Goal: Task Accomplishment & Management: Use online tool/utility

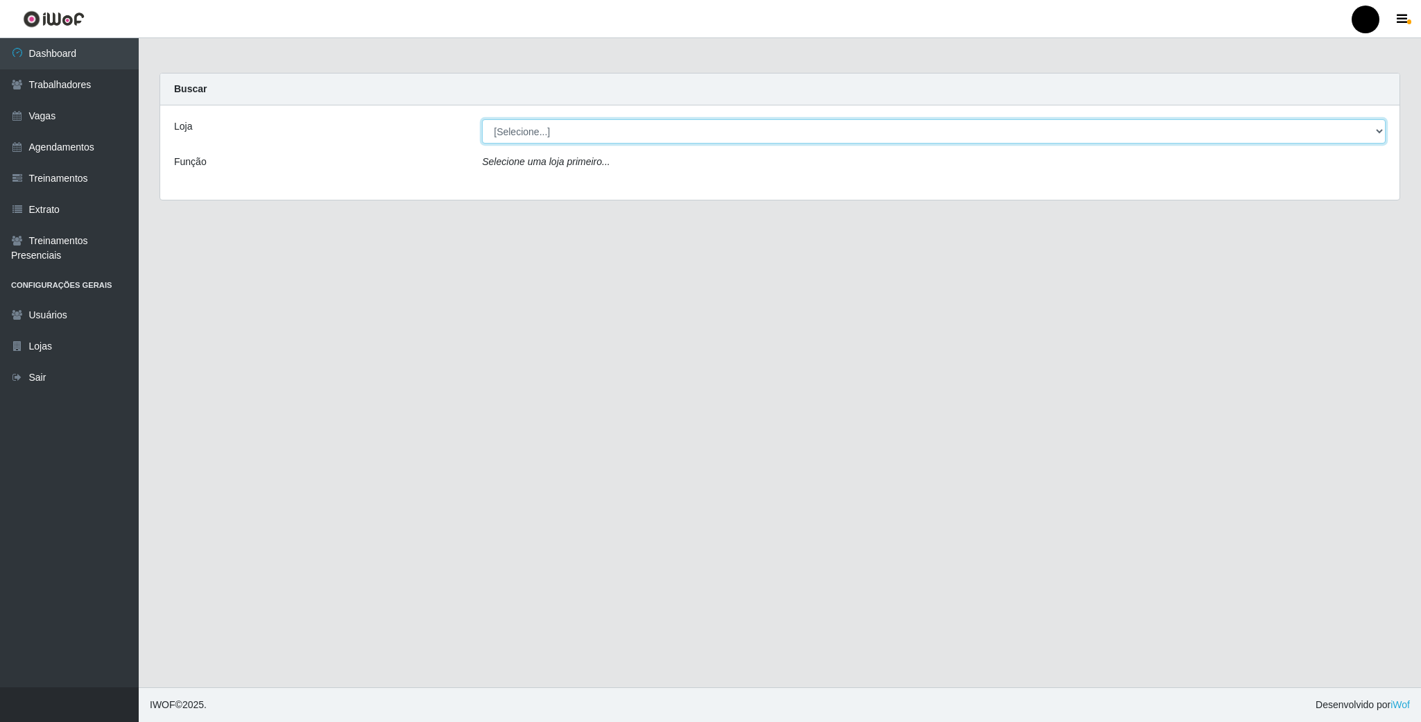
click at [594, 125] on select "[Selecione...] SuperFácil Atacado - Emaús" at bounding box center [934, 131] width 904 height 24
select select "407"
click at [482, 119] on select "[Selecione...] SuperFácil Atacado - Emaús" at bounding box center [934, 131] width 904 height 24
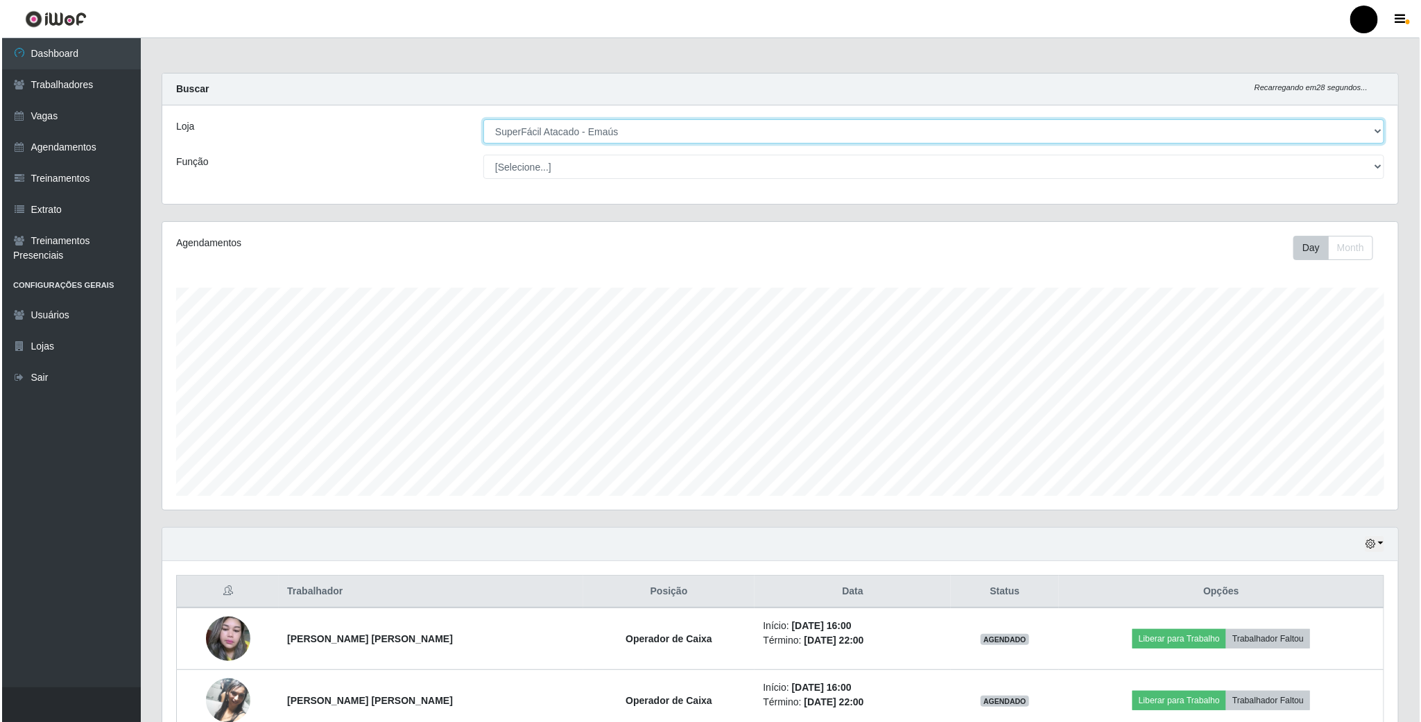
scroll to position [142, 0]
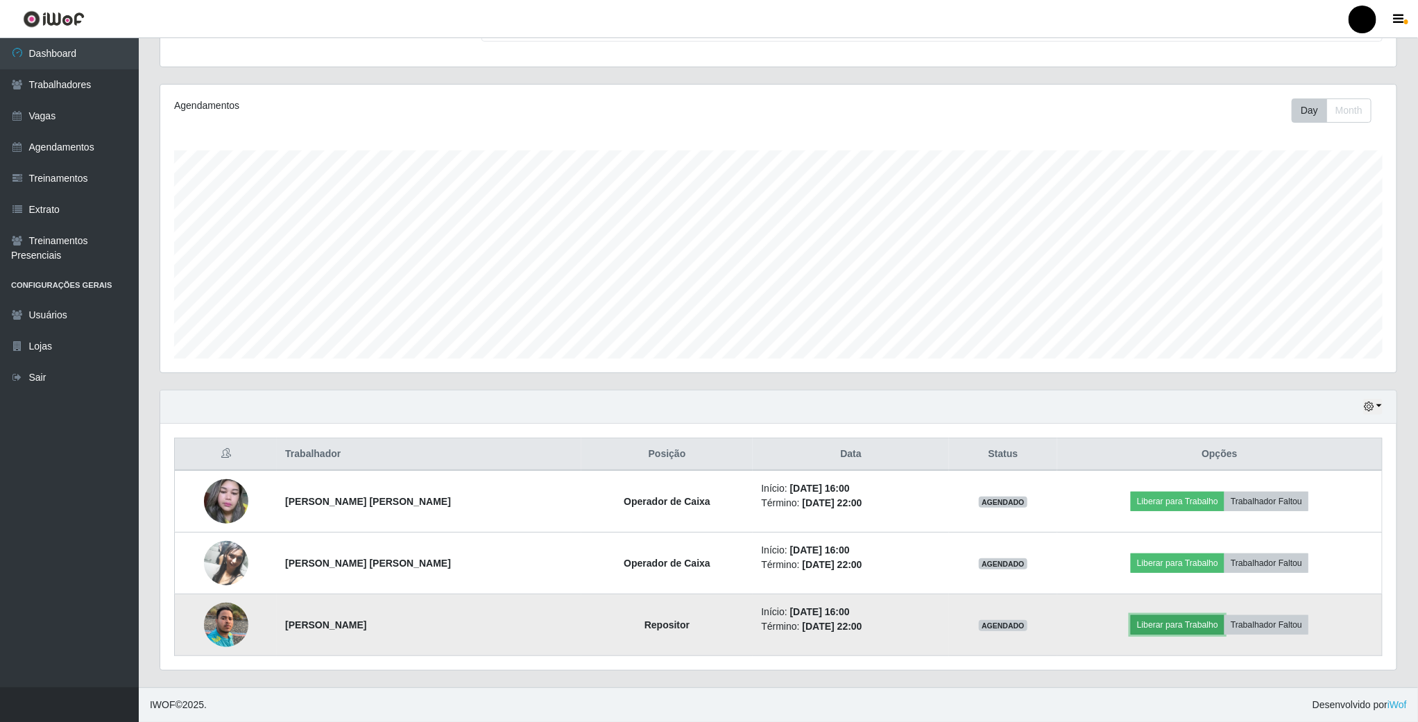
click at [1140, 628] on button "Liberar para Trabalho" at bounding box center [1178, 624] width 94 height 19
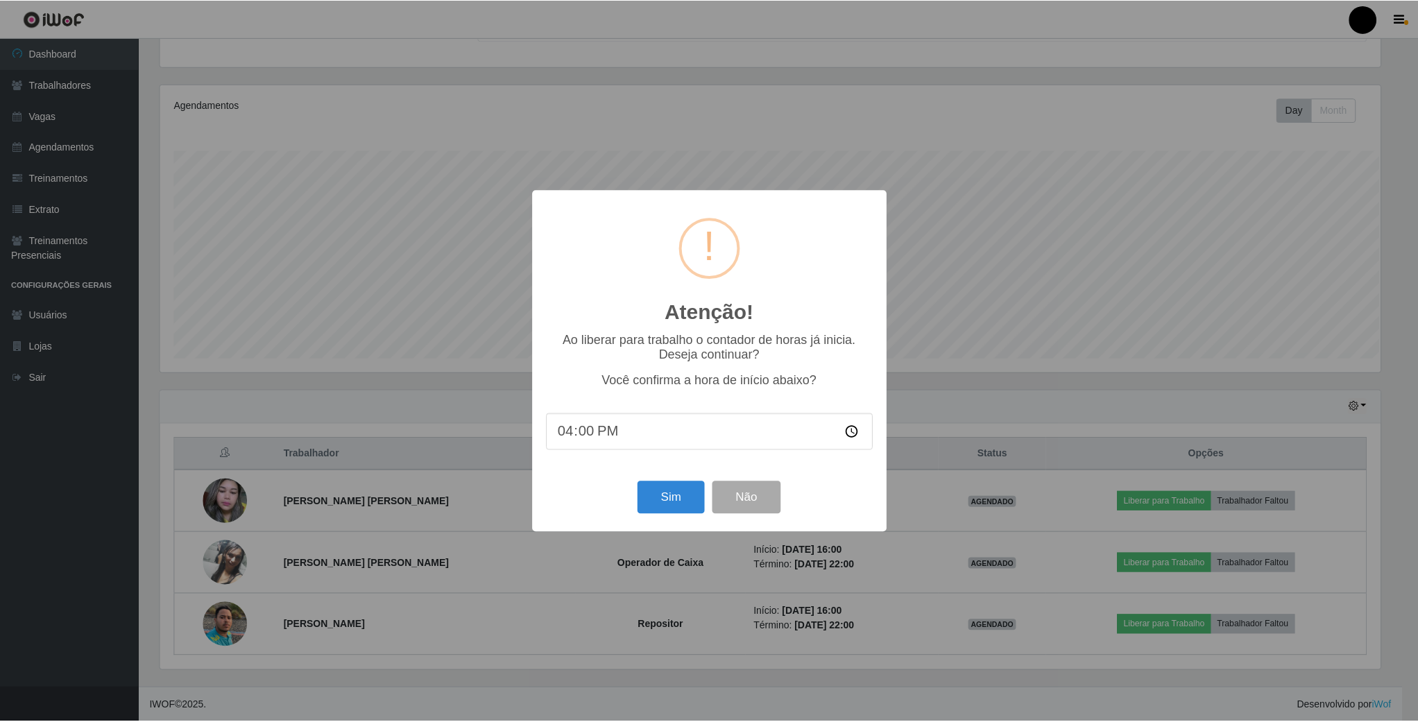
scroll to position [289, 1223]
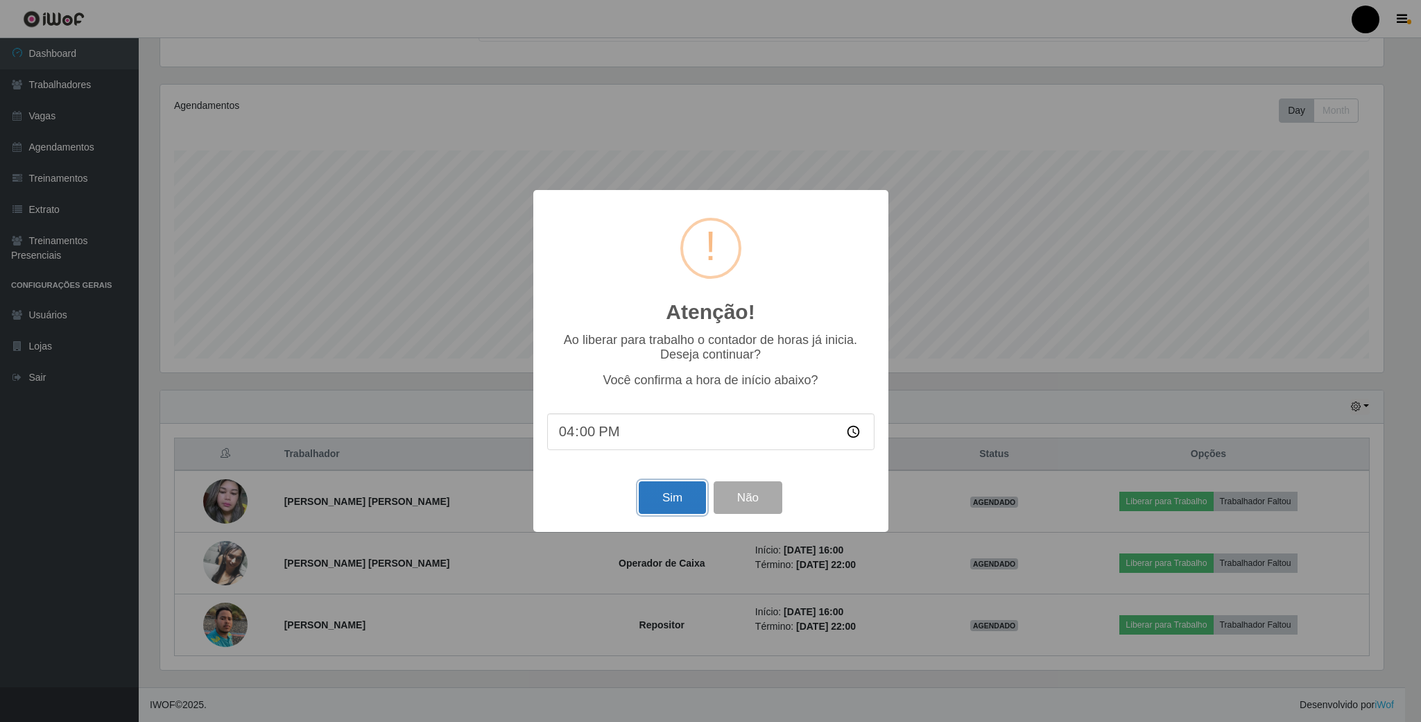
click at [664, 506] on button "Sim" at bounding box center [672, 497] width 67 height 33
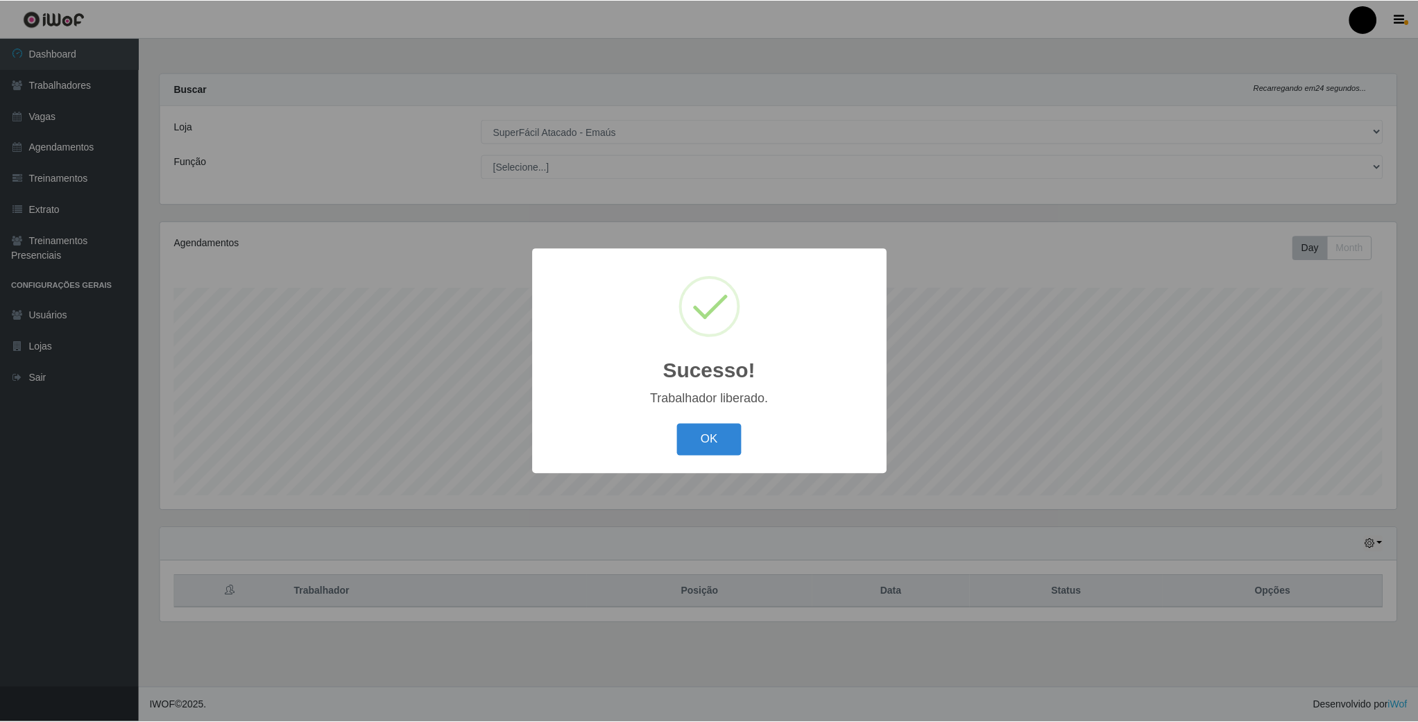
scroll to position [289, 1238]
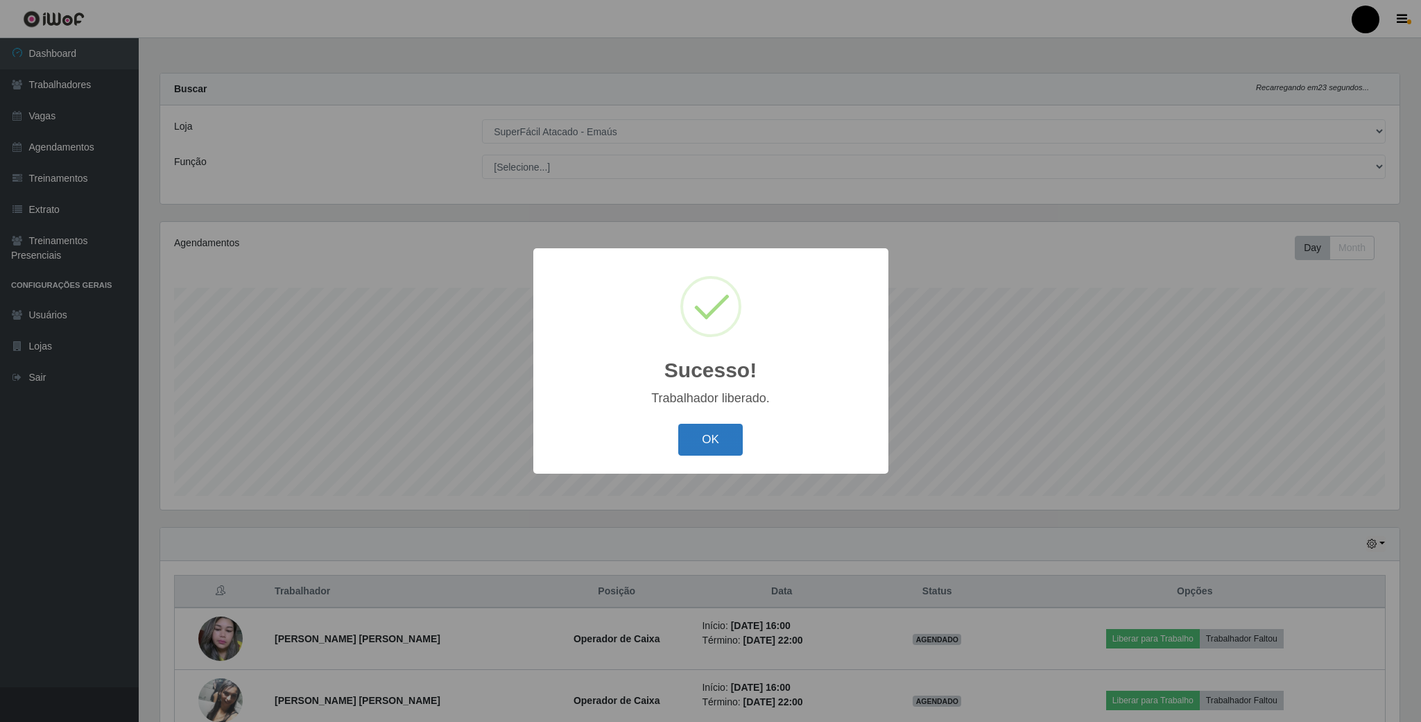
click at [706, 431] on button "OK" at bounding box center [710, 440] width 65 height 33
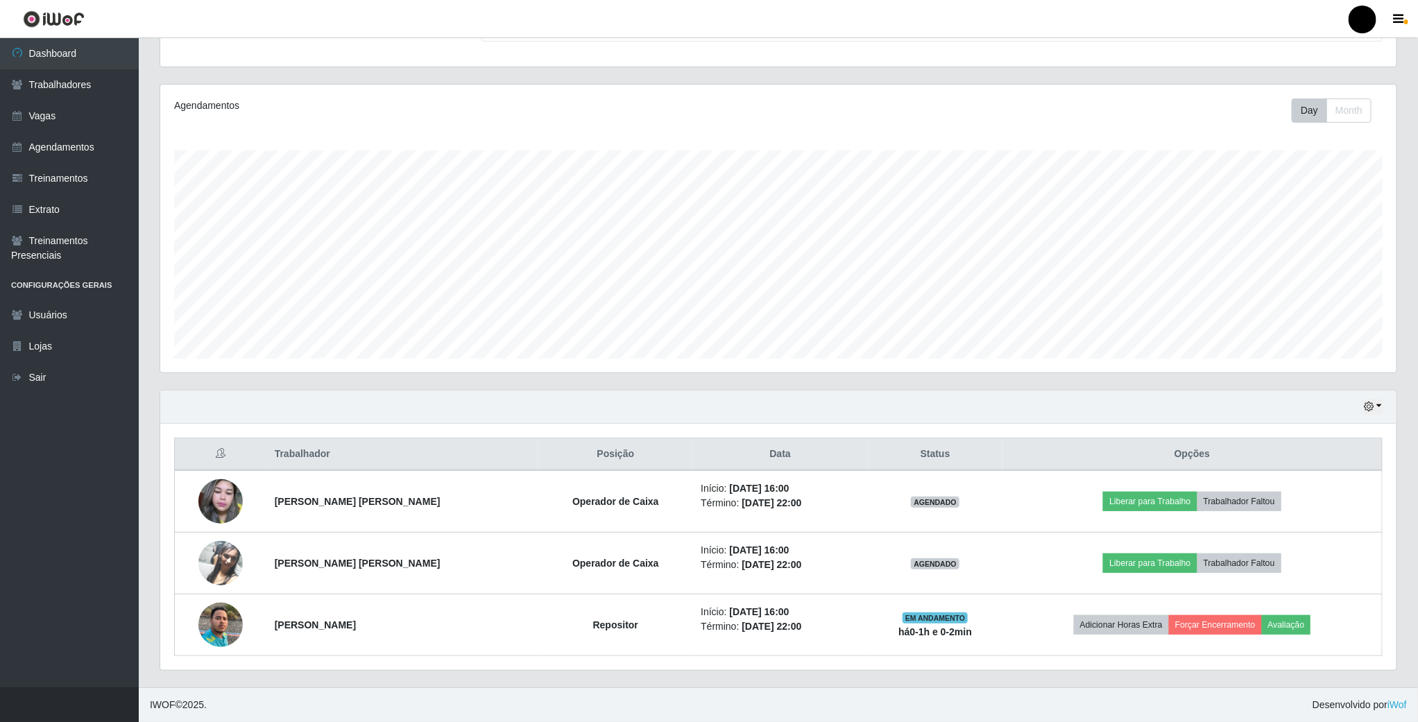
scroll to position [142, 0]
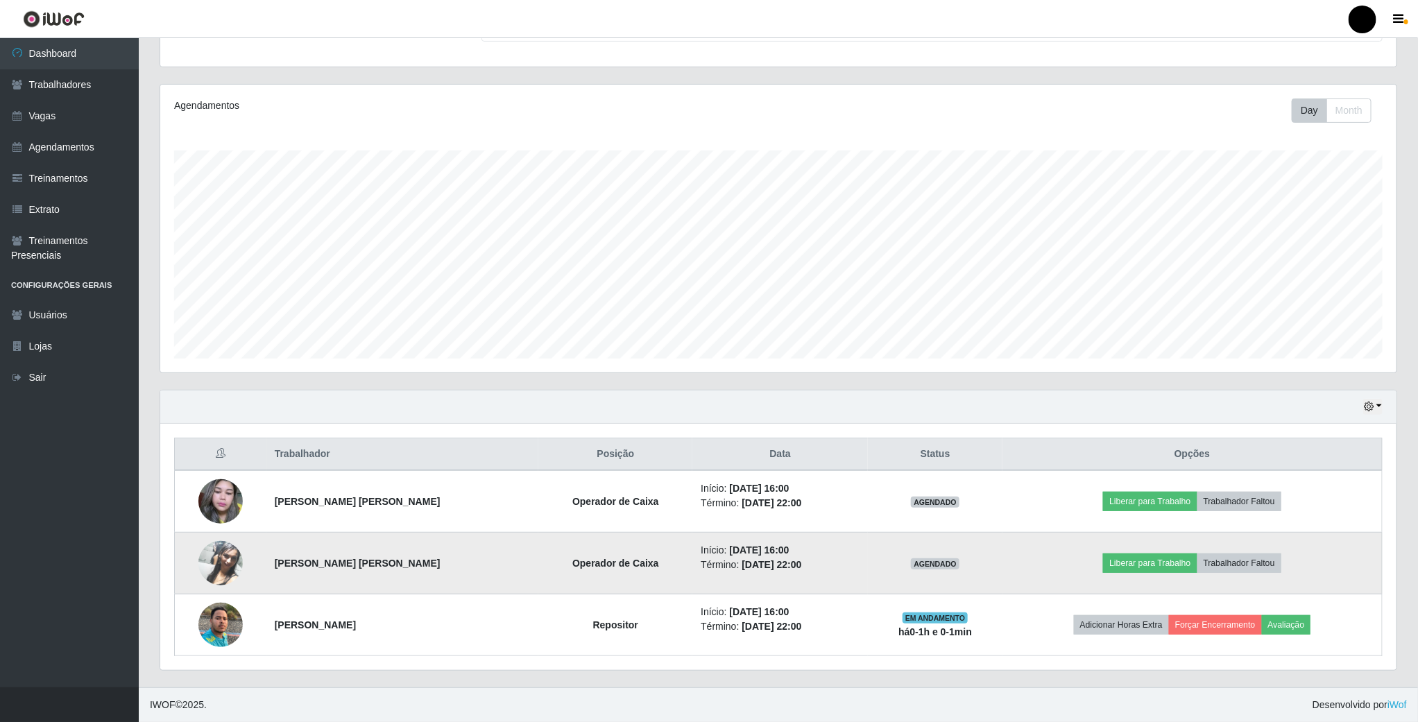
click at [230, 560] on img at bounding box center [220, 563] width 44 height 79
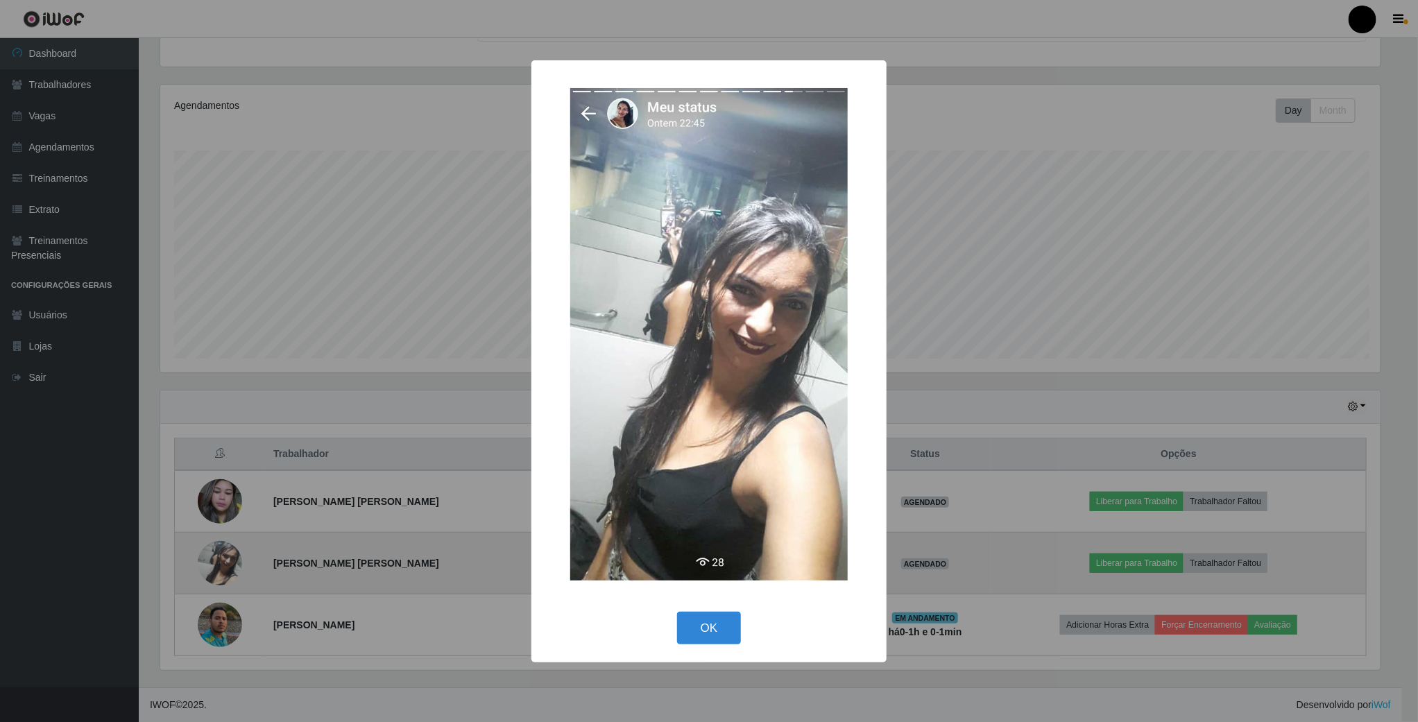
scroll to position [289, 1223]
click at [230, 560] on div "× OK Cancel" at bounding box center [710, 361] width 1421 height 722
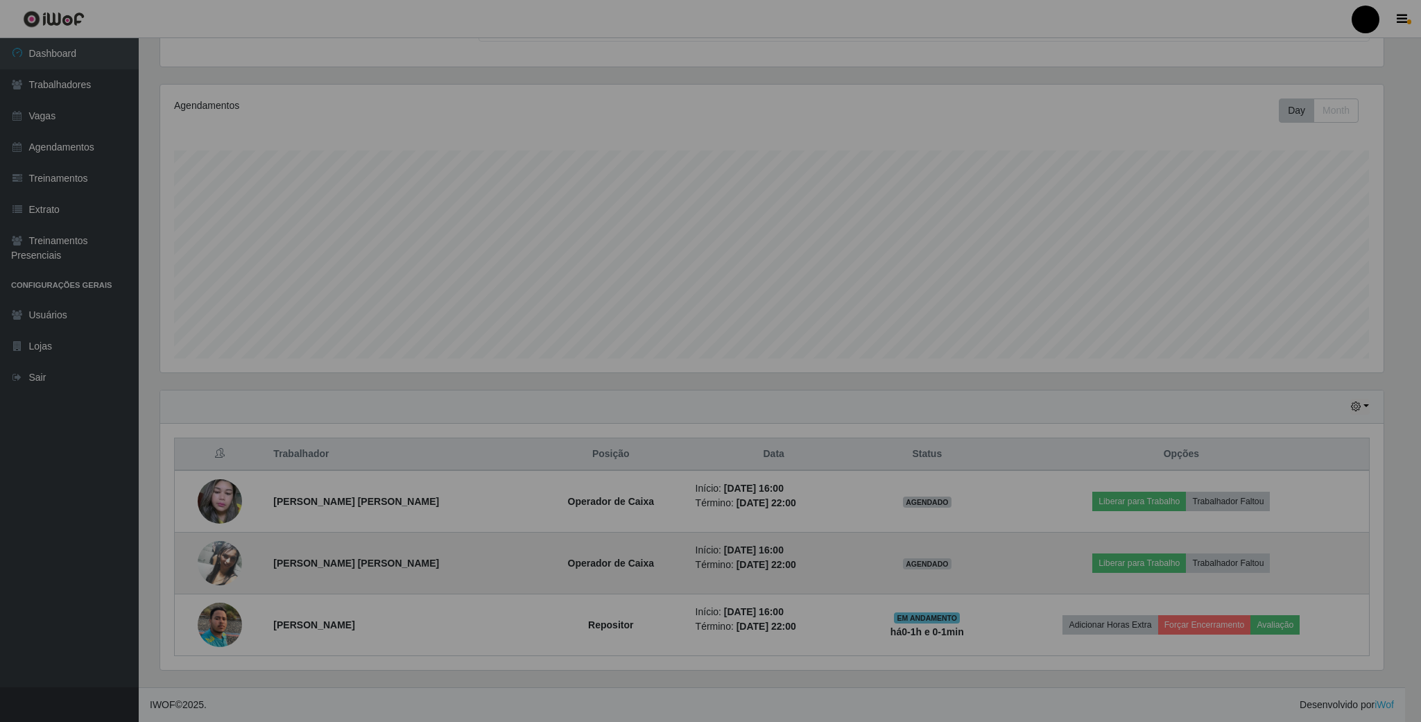
scroll to position [289, 1235]
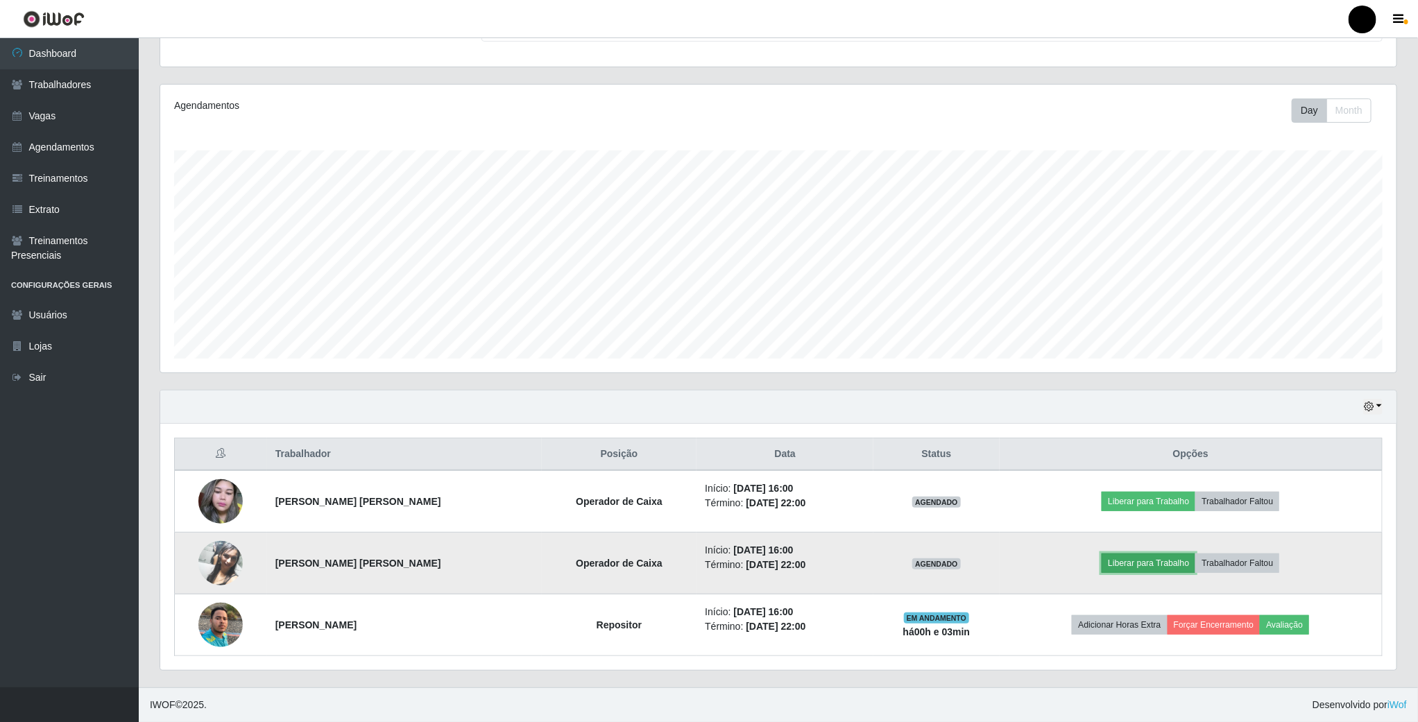
click at [1121, 553] on button "Liberar para Trabalho" at bounding box center [1148, 562] width 94 height 19
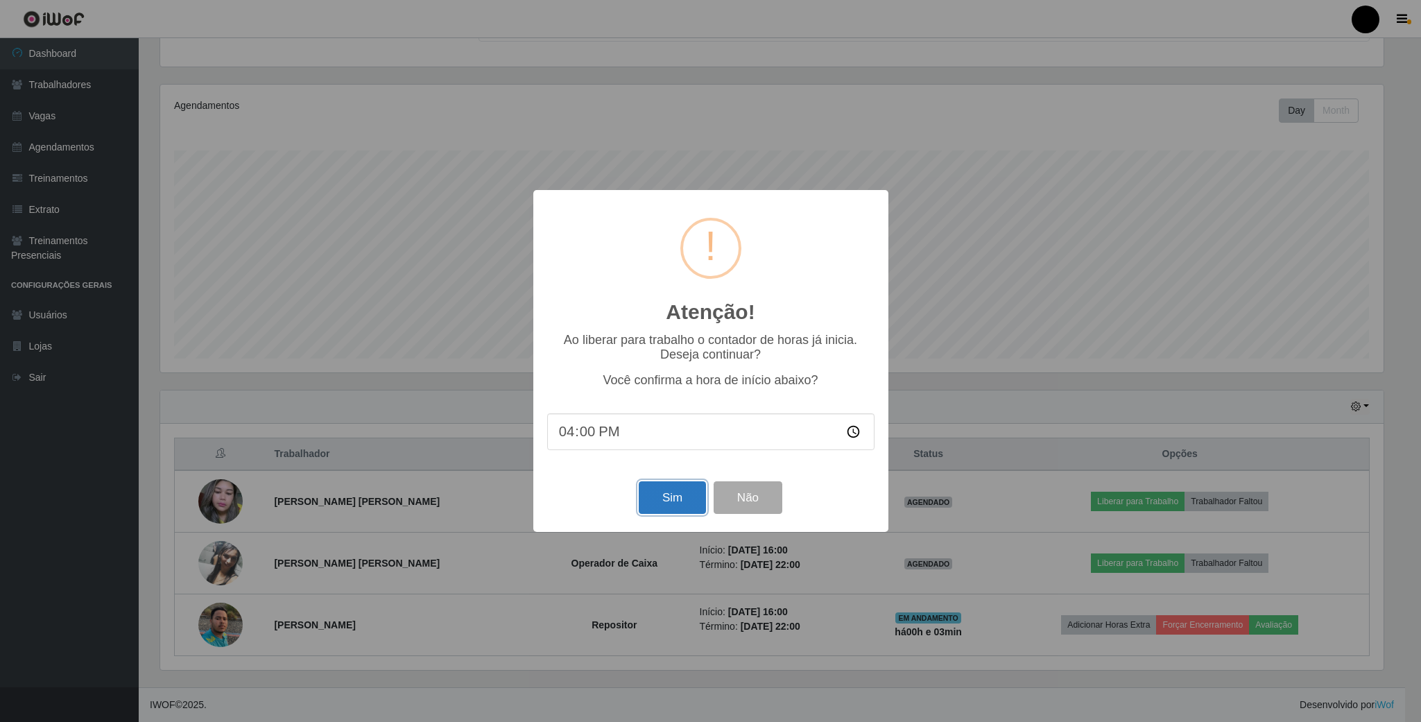
click at [651, 504] on button "Sim" at bounding box center [672, 497] width 67 height 33
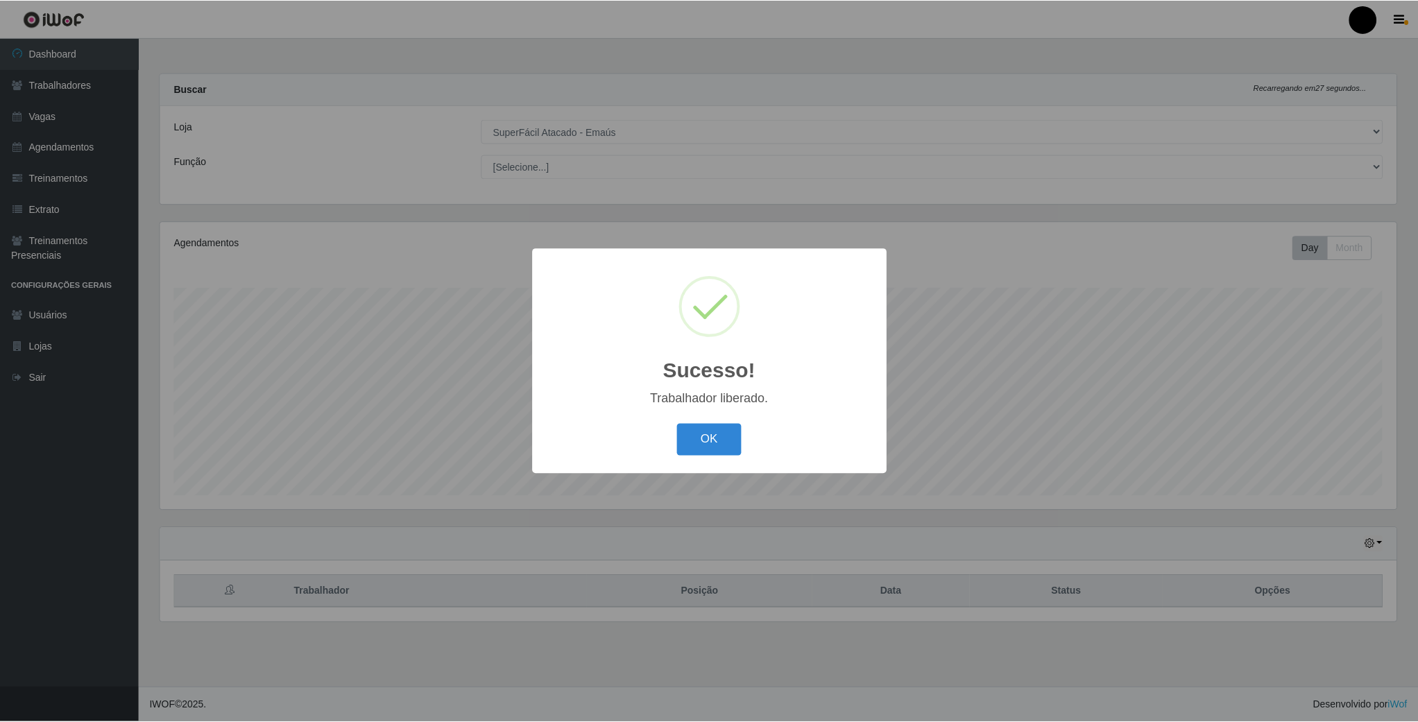
scroll to position [289, 1238]
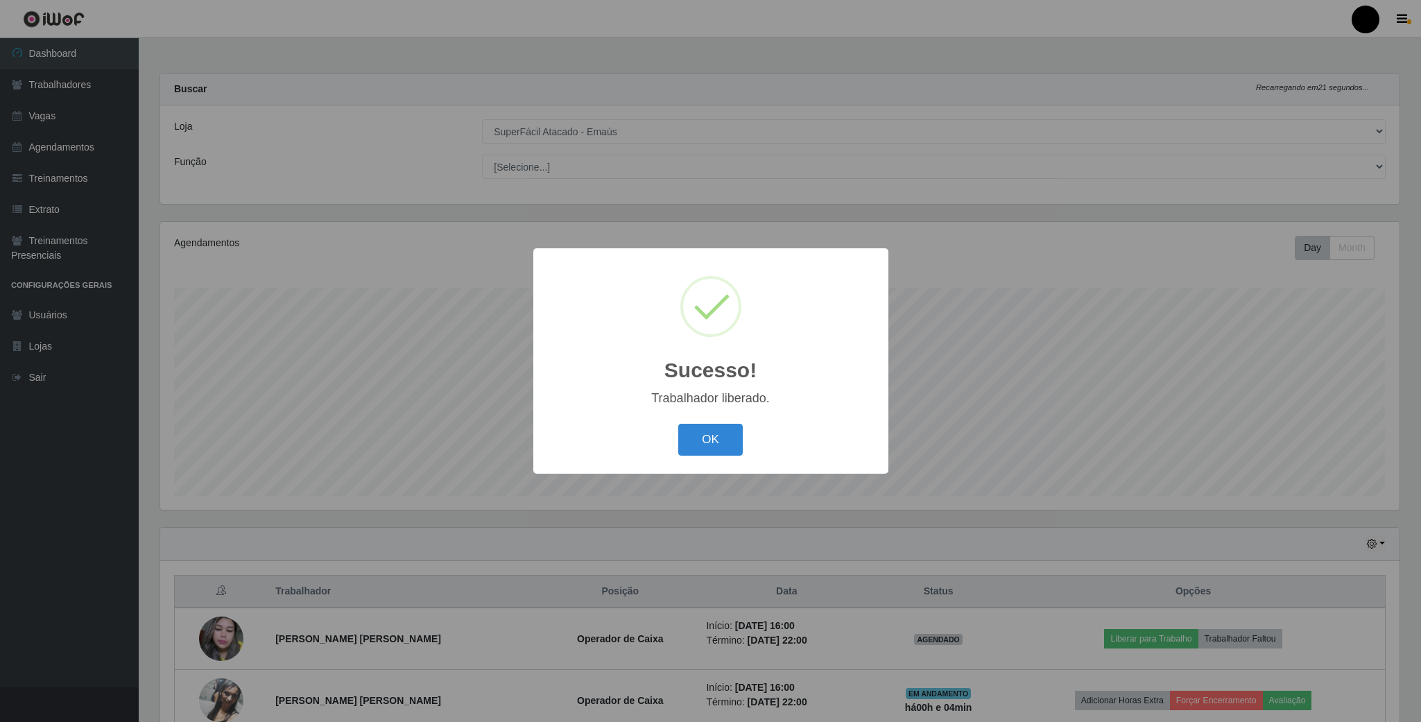
drag, startPoint x: 732, startPoint y: 456, endPoint x: 745, endPoint y: 452, distance: 13.2
click at [734, 456] on button "OK" at bounding box center [710, 440] width 65 height 33
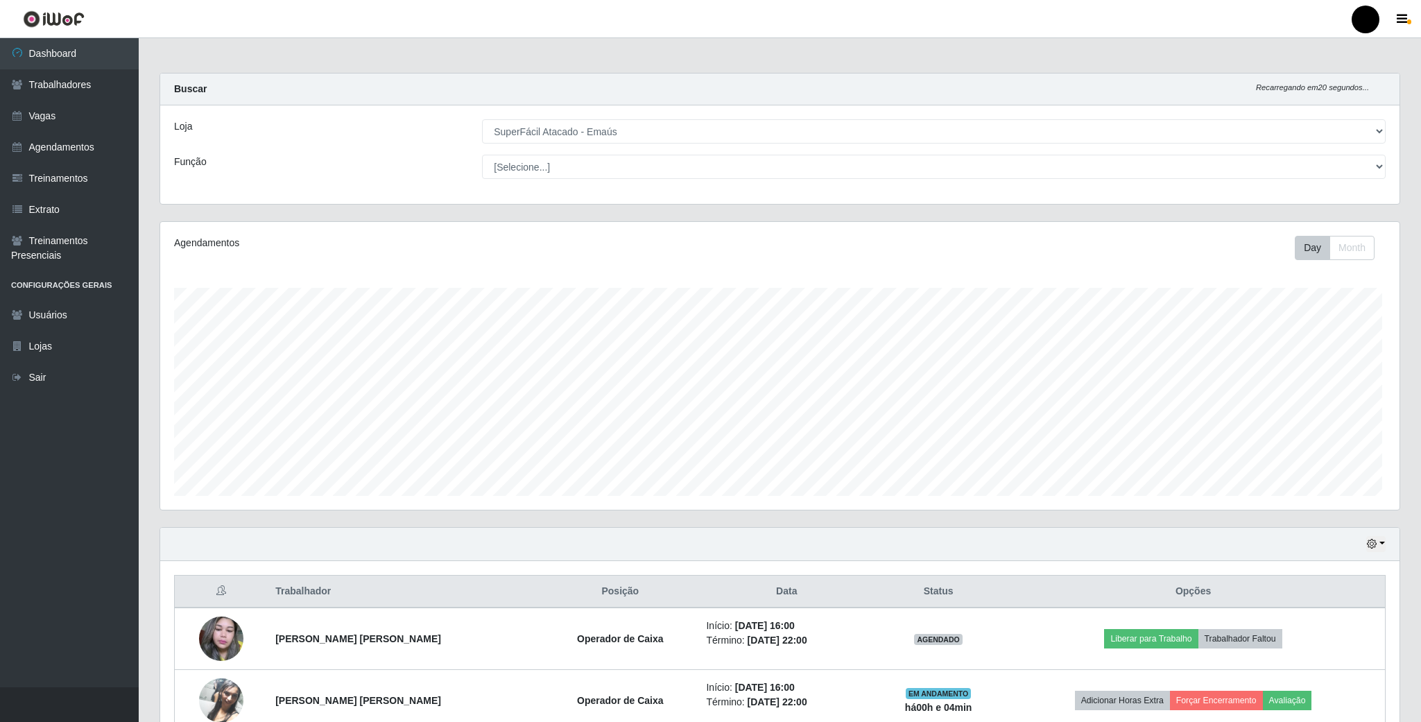
scroll to position [693271, 692323]
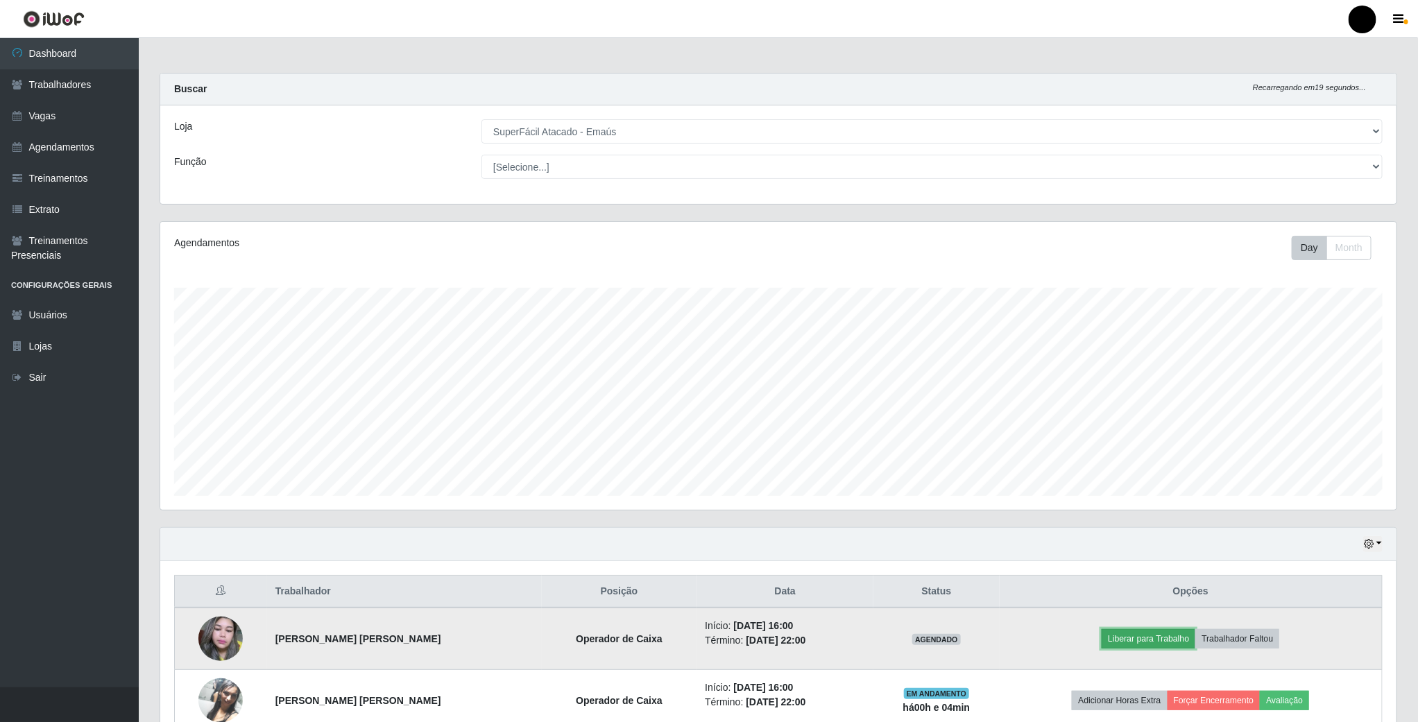
click at [1124, 648] on button "Liberar para Trabalho" at bounding box center [1148, 638] width 94 height 19
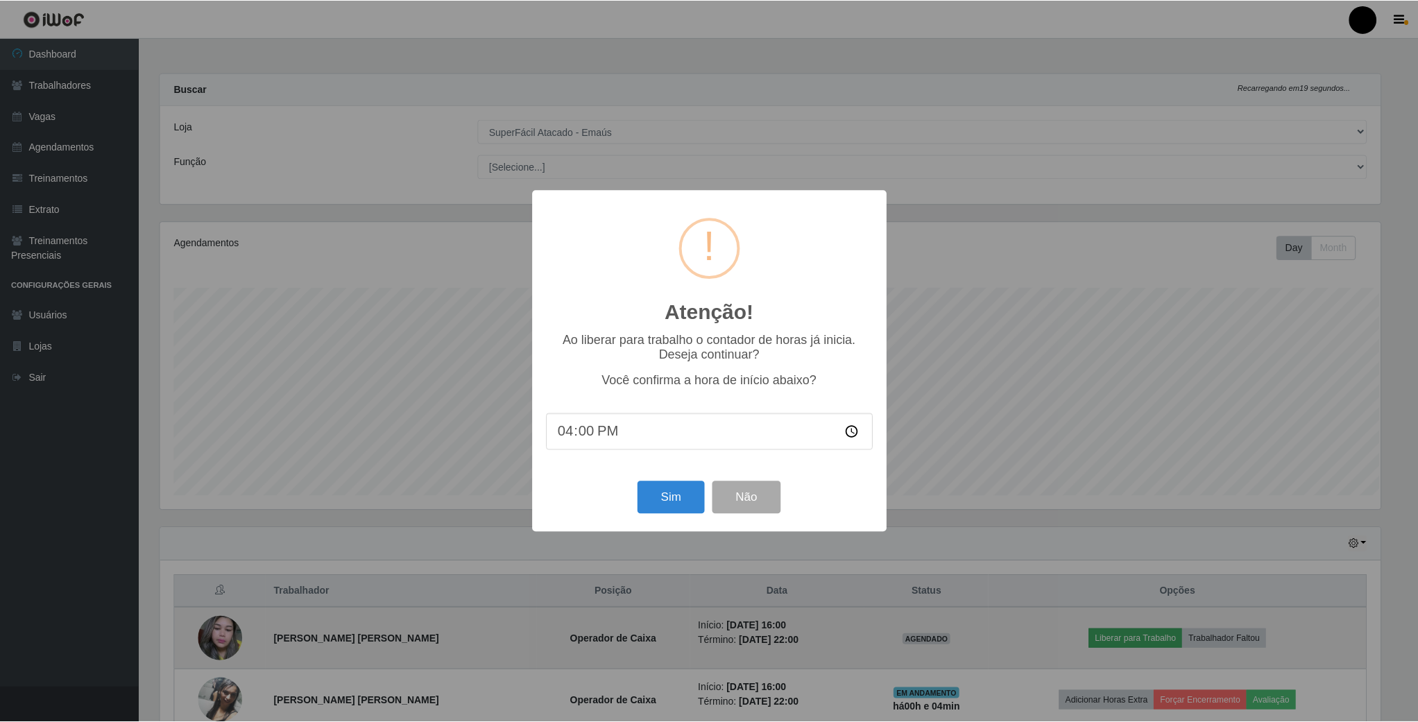
scroll to position [289, 1223]
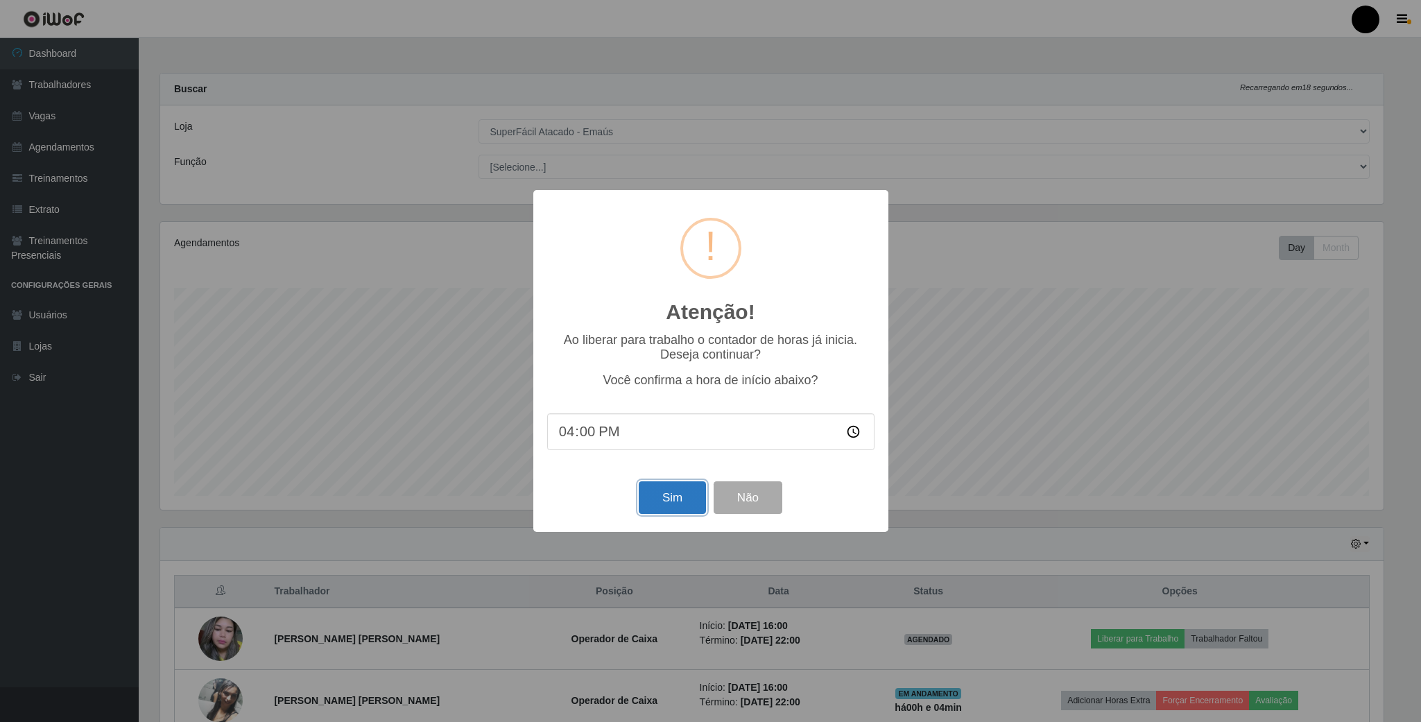
click at [653, 494] on button "Sim" at bounding box center [672, 497] width 67 height 33
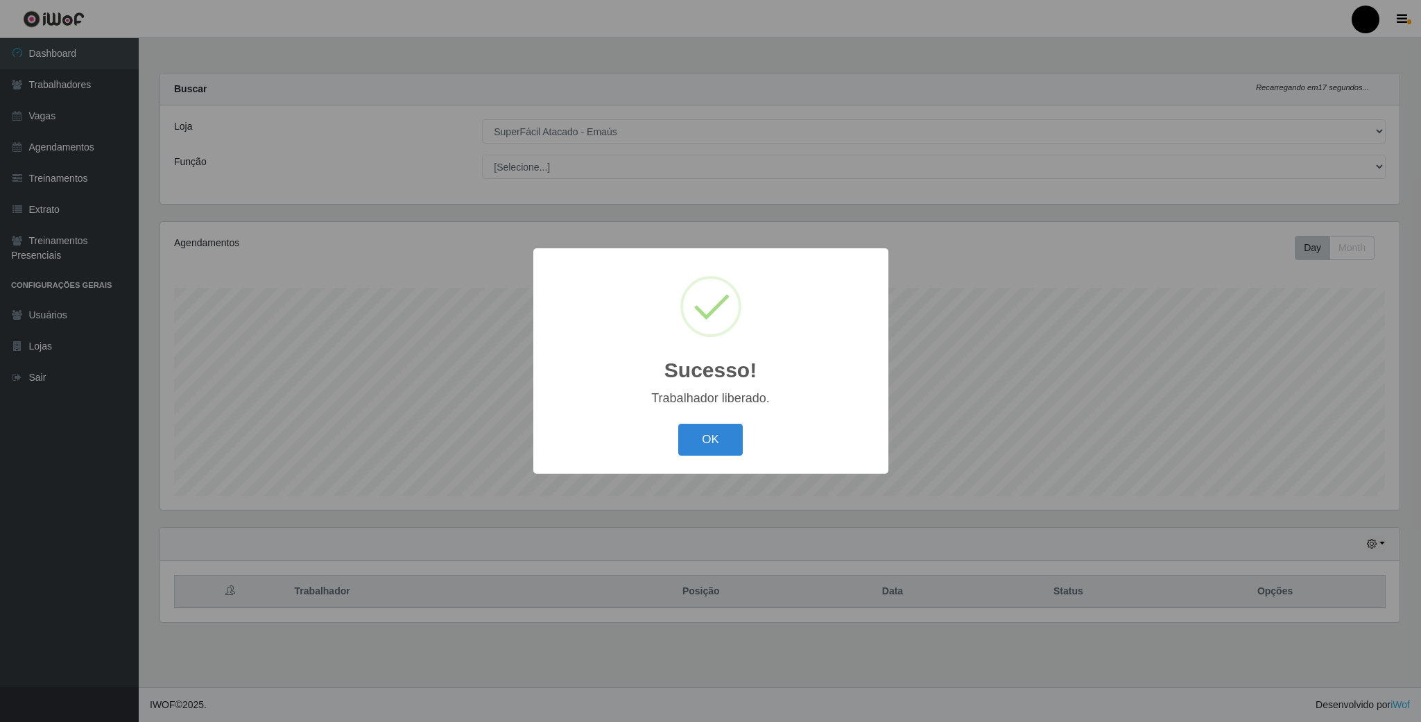
scroll to position [693271, 692320]
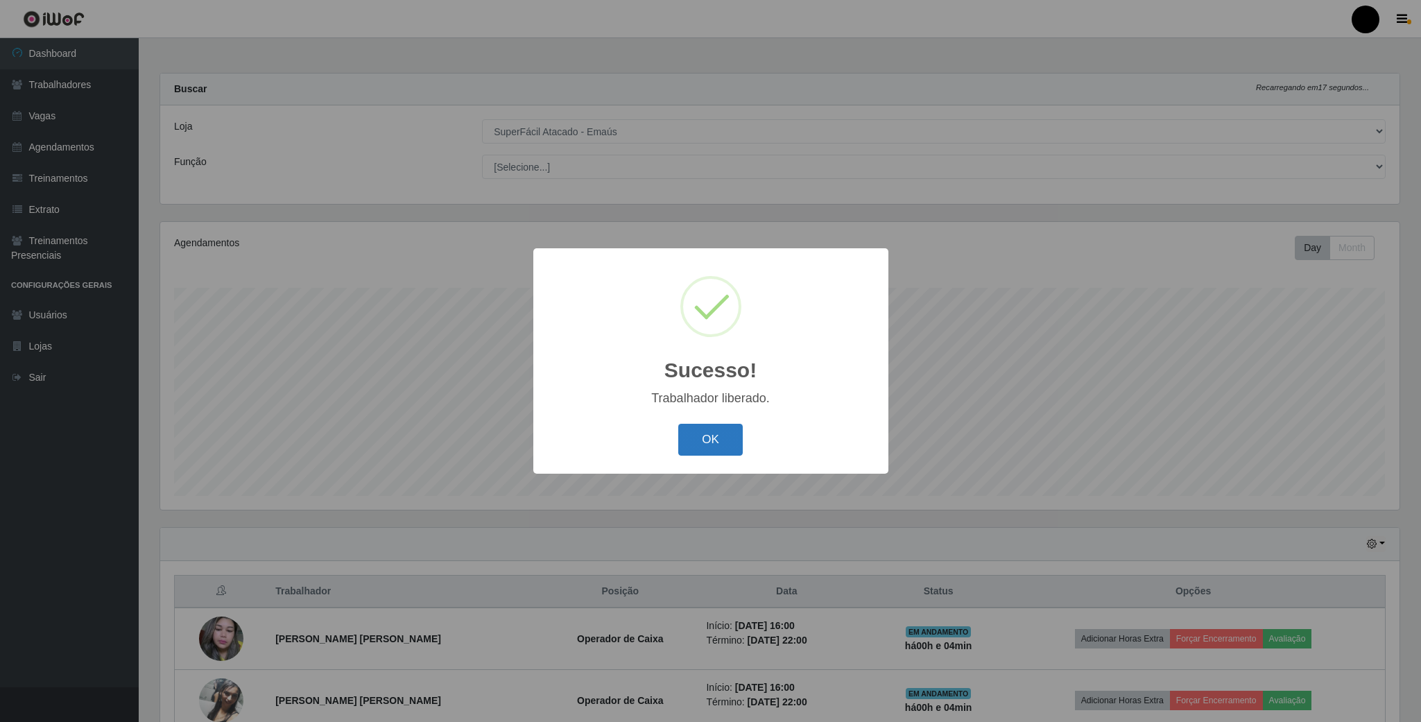
click at [703, 442] on button "OK" at bounding box center [710, 440] width 65 height 33
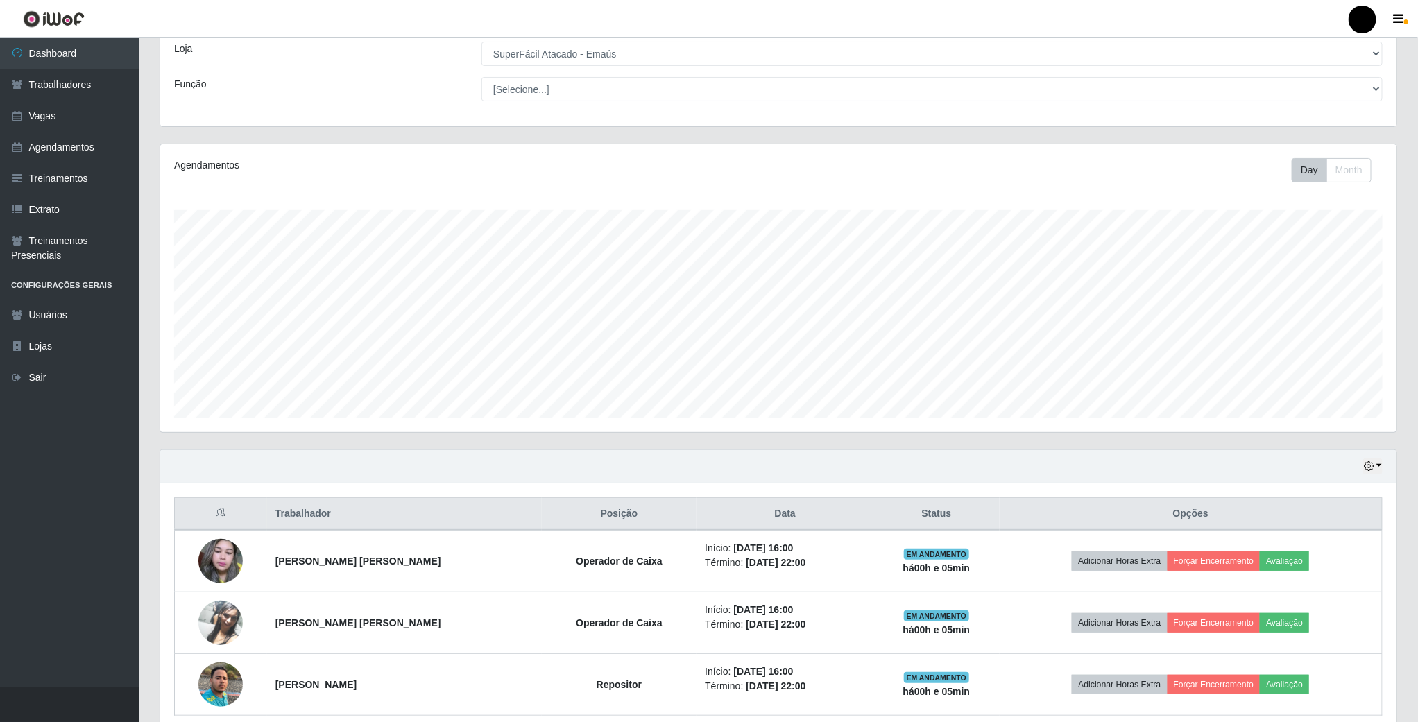
scroll to position [0, 0]
